Goal: Find specific page/section: Find specific page/section

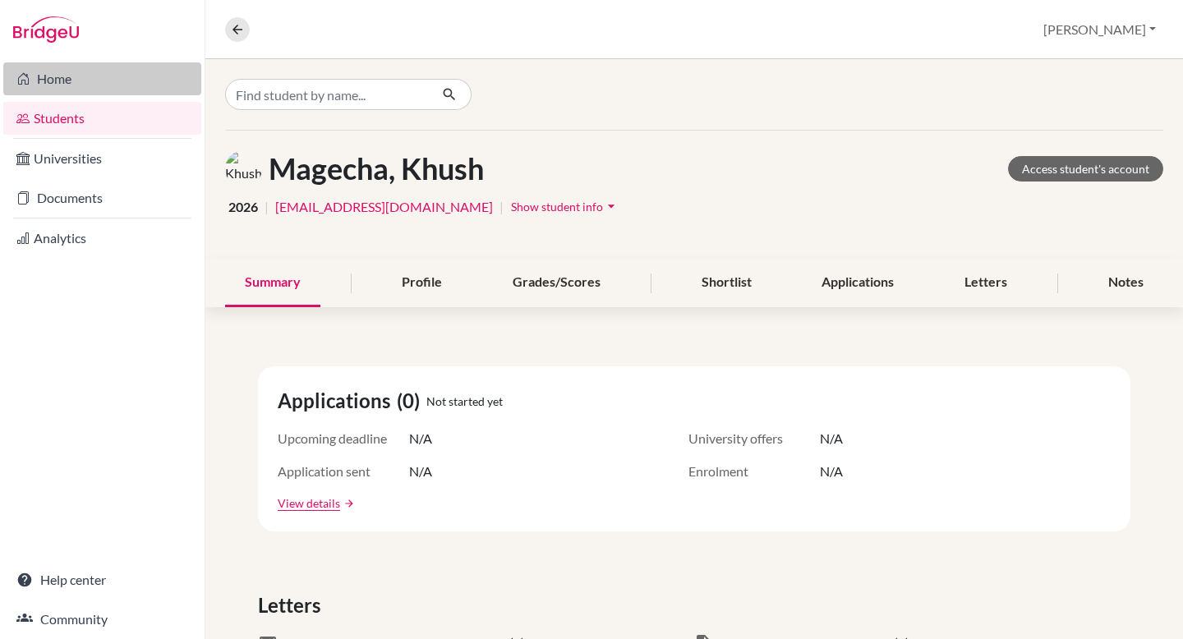
click at [67, 87] on link "Home" at bounding box center [102, 78] width 198 height 33
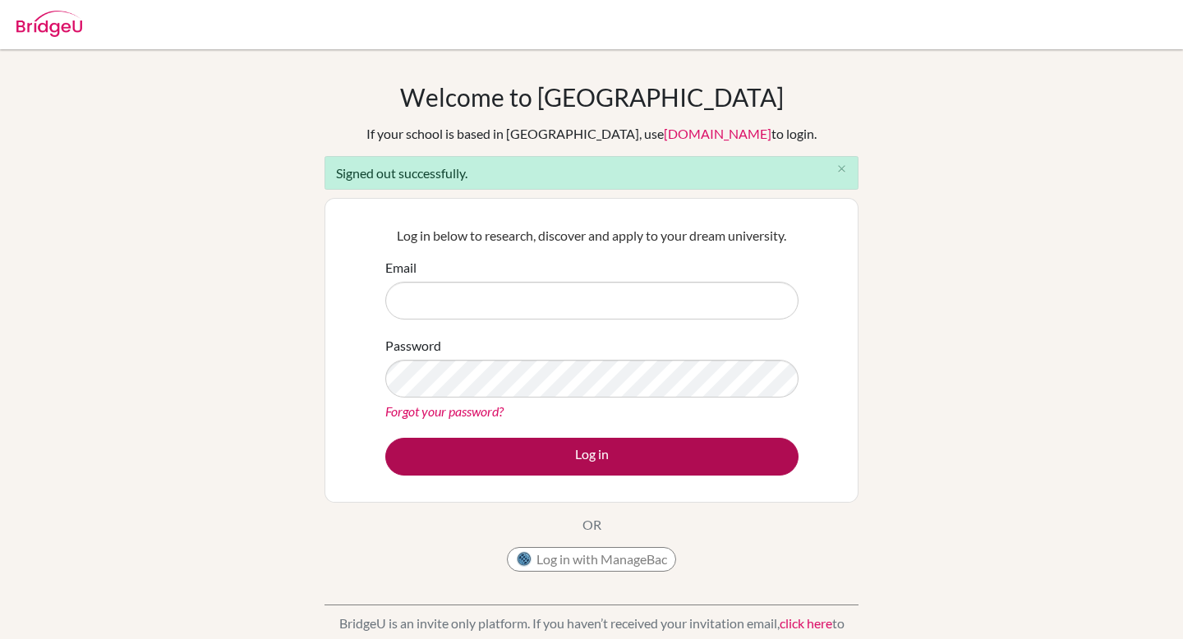
type input "[PERSON_NAME][EMAIL_ADDRESS][PERSON_NAME][DOMAIN_NAME]"
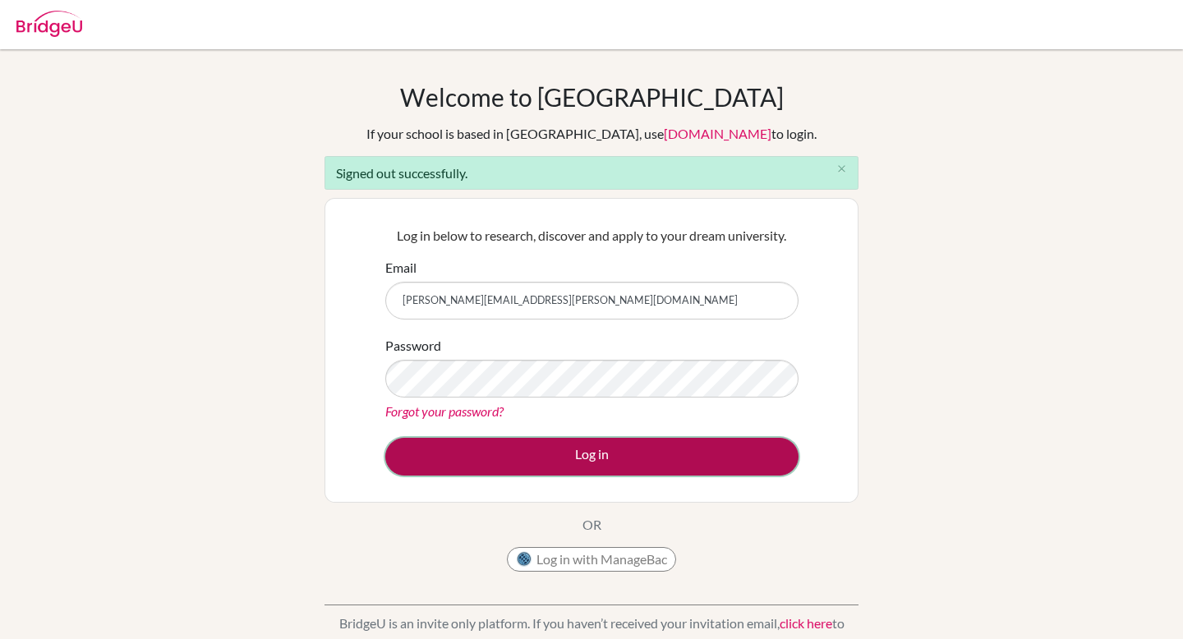
click at [602, 445] on button "Log in" at bounding box center [591, 457] width 413 height 38
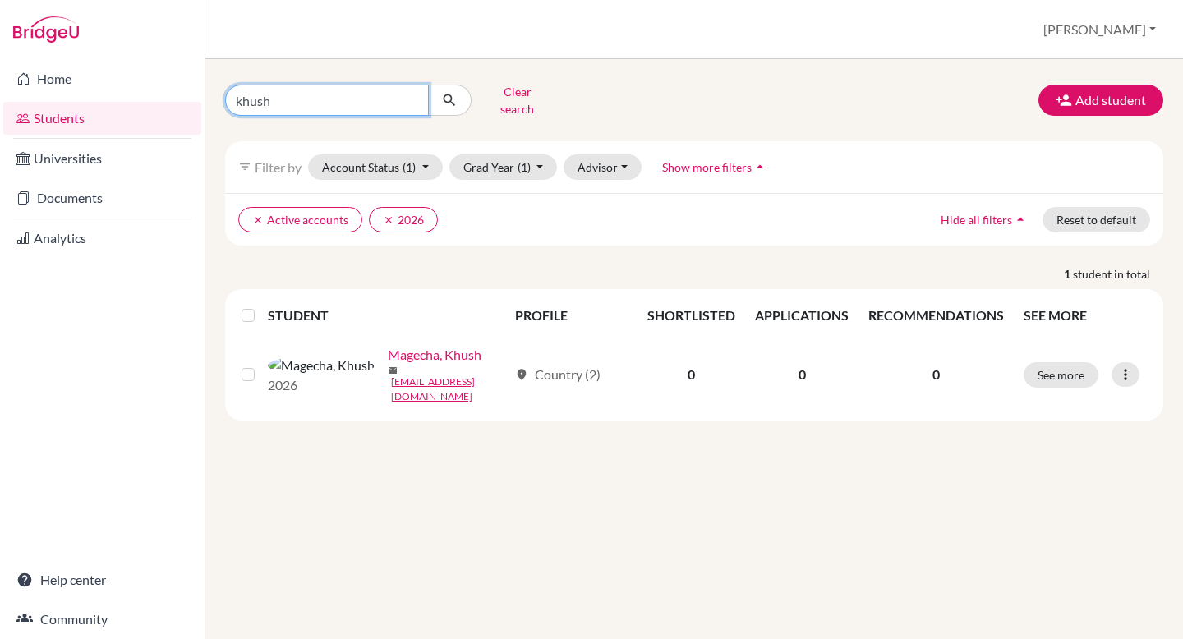
click at [261, 92] on input "khush" at bounding box center [327, 100] width 204 height 31
click at [529, 97] on button "Clear search" at bounding box center [517, 100] width 91 height 43
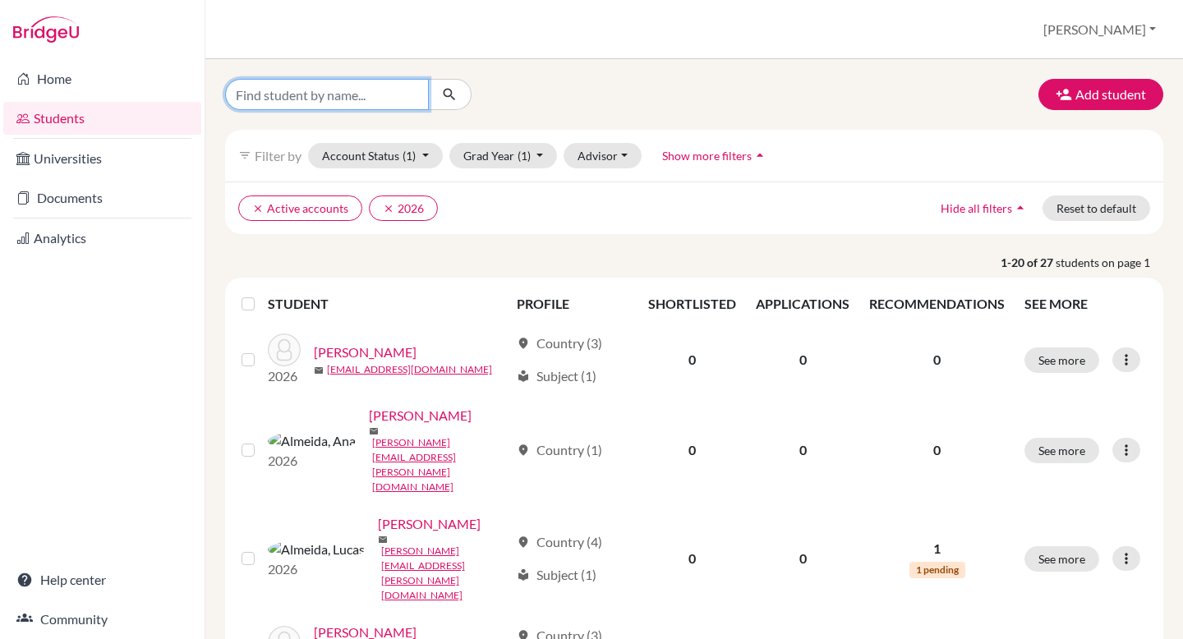
click at [384, 98] on input "Find student by name..." at bounding box center [327, 94] width 204 height 31
type input "Lucas"
click button "submit" at bounding box center [450, 94] width 44 height 31
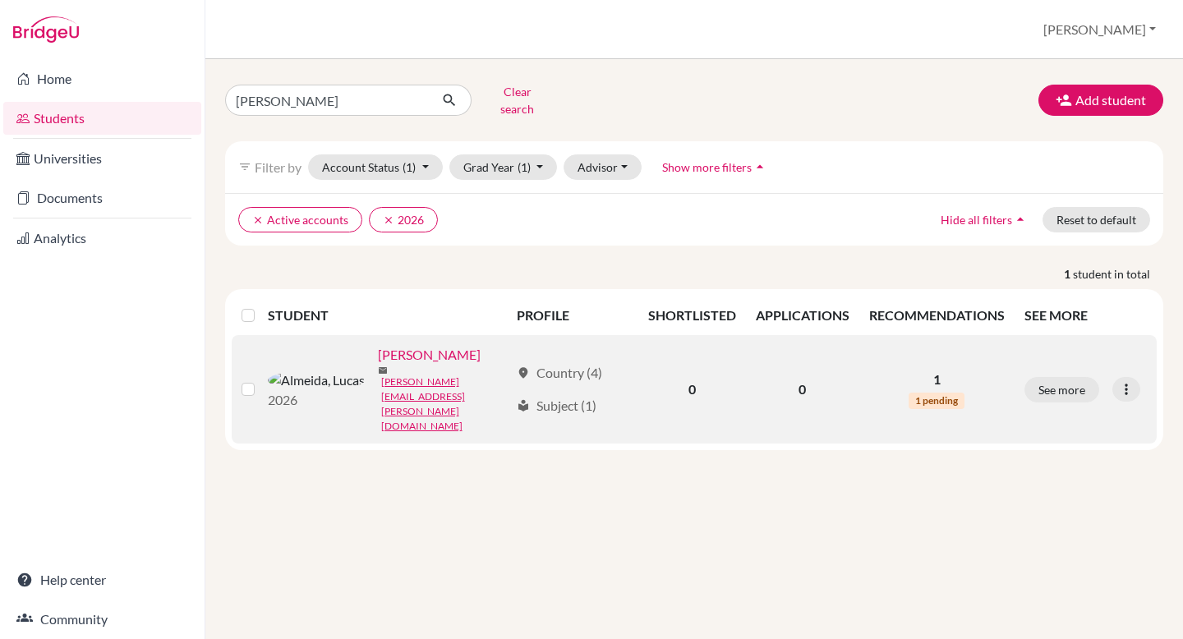
click at [382, 348] on link "[PERSON_NAME]" at bounding box center [429, 355] width 103 height 20
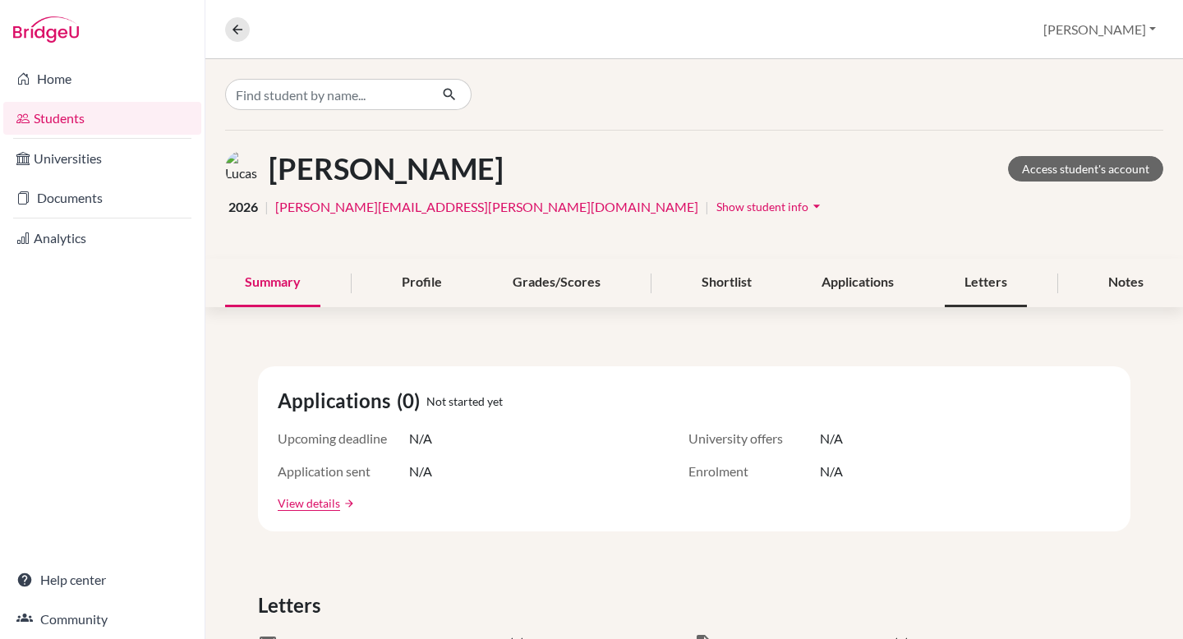
click at [988, 274] on div "Letters" at bounding box center [986, 283] width 82 height 48
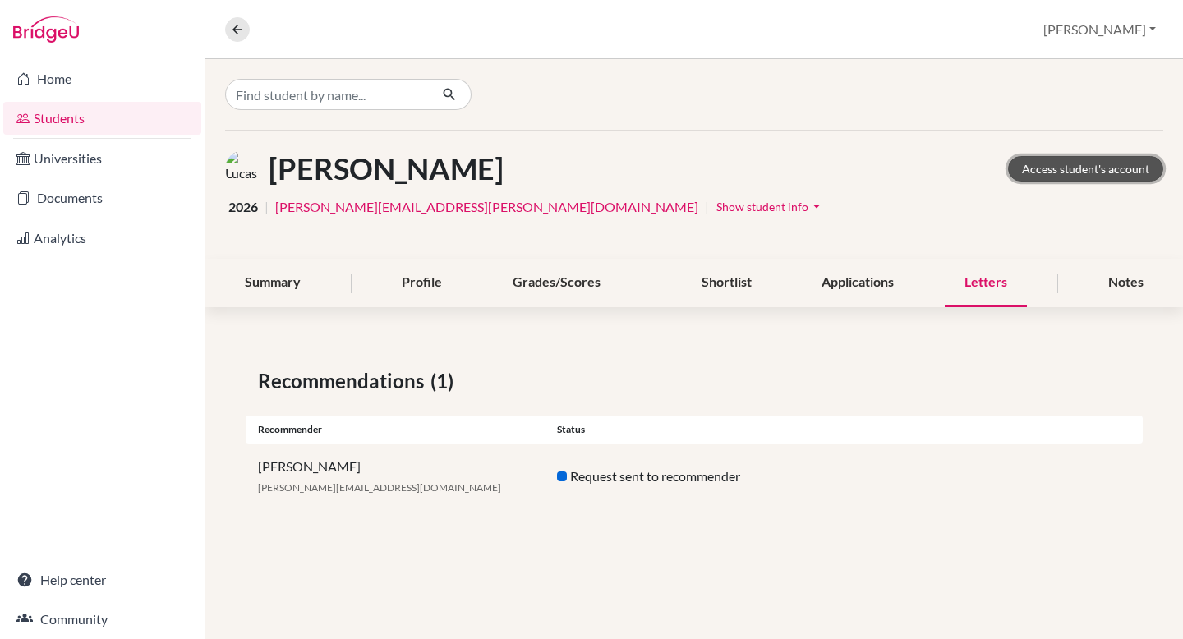
click at [1102, 169] on link "Access student's account" at bounding box center [1085, 168] width 155 height 25
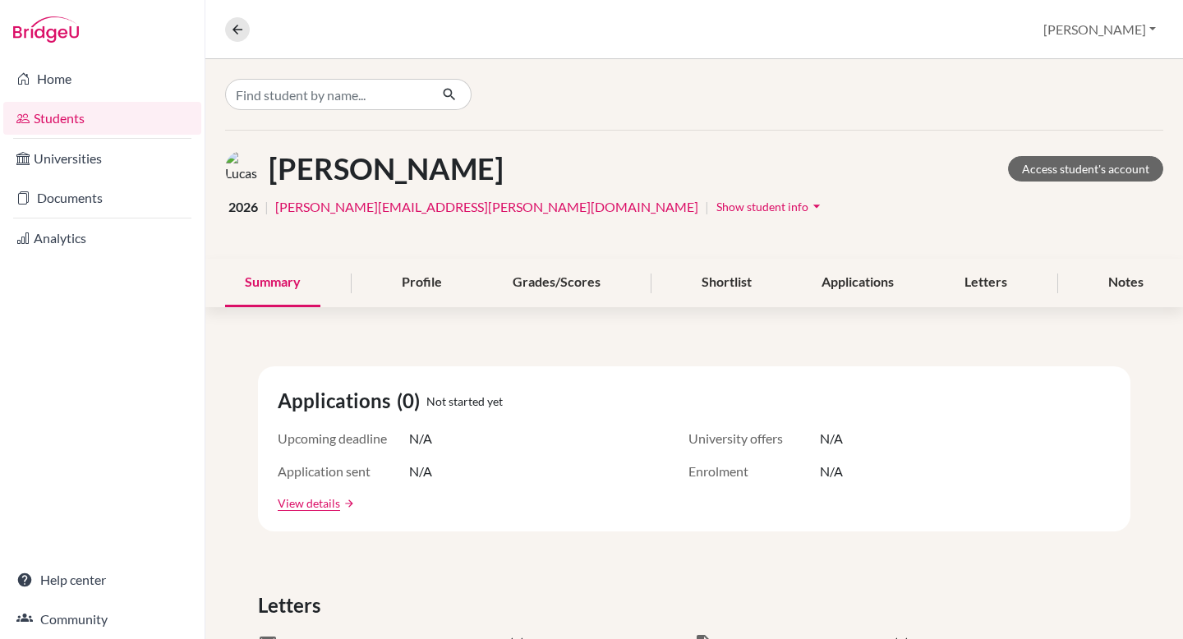
click at [66, 117] on link "Students" at bounding box center [102, 118] width 198 height 33
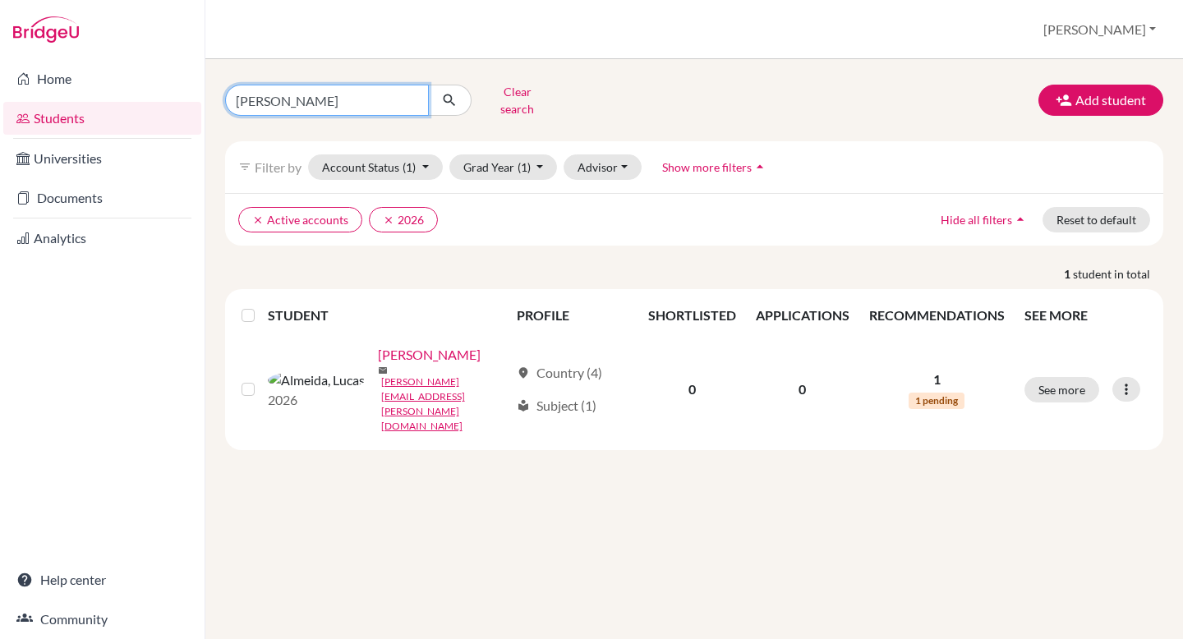
click at [351, 96] on input "[PERSON_NAME]" at bounding box center [327, 100] width 204 height 31
click at [408, 92] on input "[PERSON_NAME]" at bounding box center [327, 100] width 204 height 31
click at [54, 122] on link "Students" at bounding box center [102, 118] width 198 height 33
click at [411, 96] on input "[PERSON_NAME]" at bounding box center [327, 100] width 204 height 31
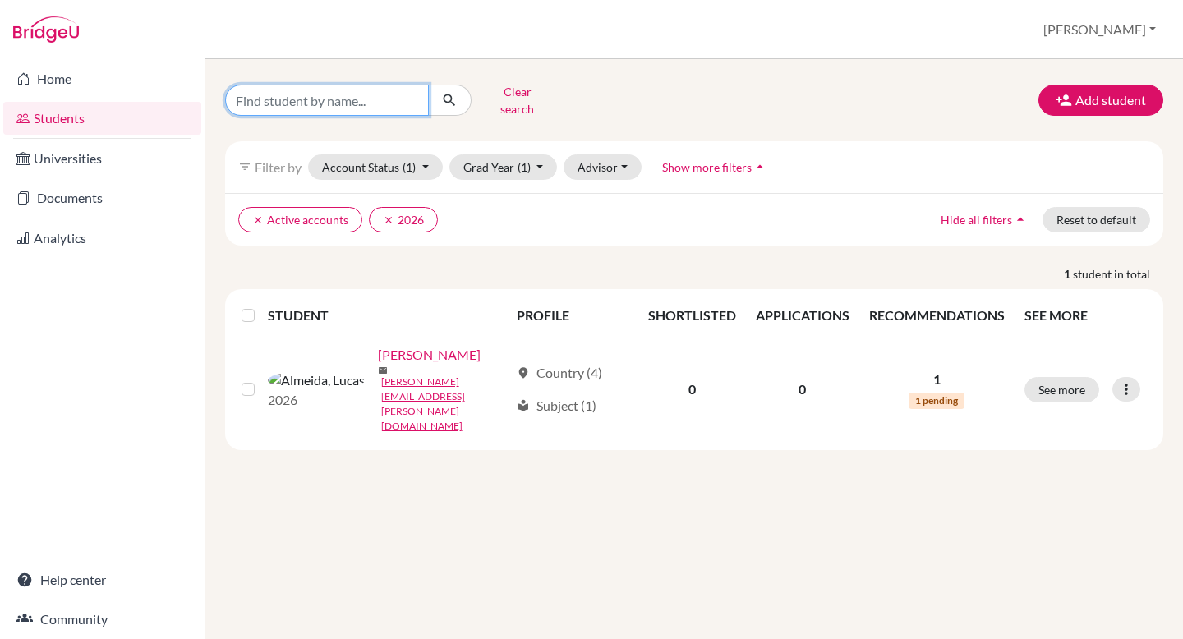
click at [428, 85] on button "submit" at bounding box center [450, 100] width 44 height 31
